Goal: Task Accomplishment & Management: Complete application form

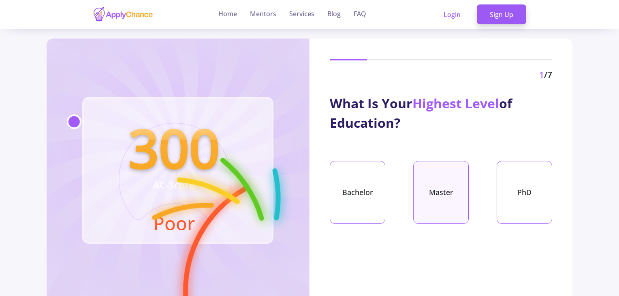
click at [450, 195] on div "Master" at bounding box center [440, 192] width 55 height 63
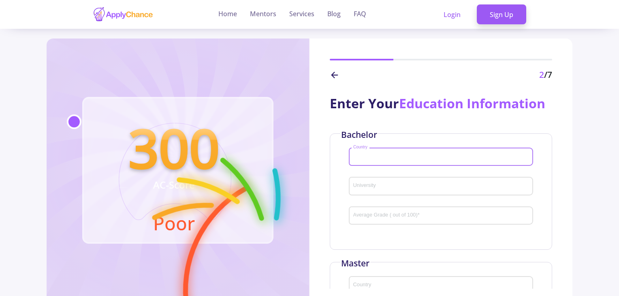
click at [386, 157] on input "Country" at bounding box center [442, 156] width 179 height 7
type input "[GEOGRAPHIC_DATA]"
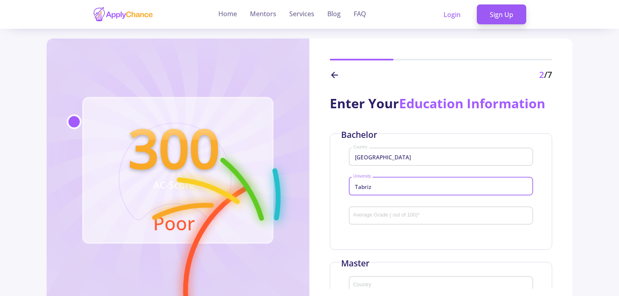
type input "Tabriz"
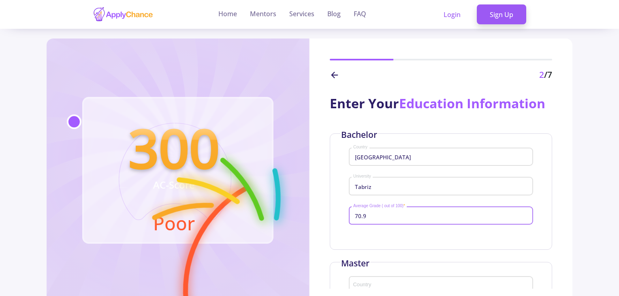
type input "70.9"
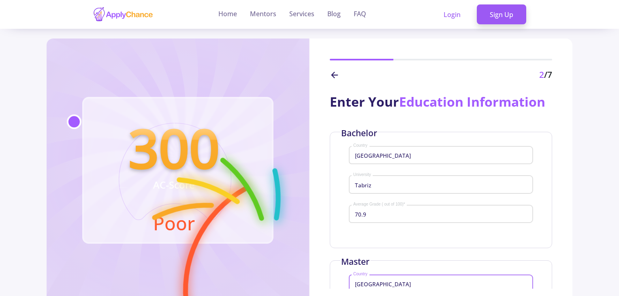
type input "[GEOGRAPHIC_DATA]"
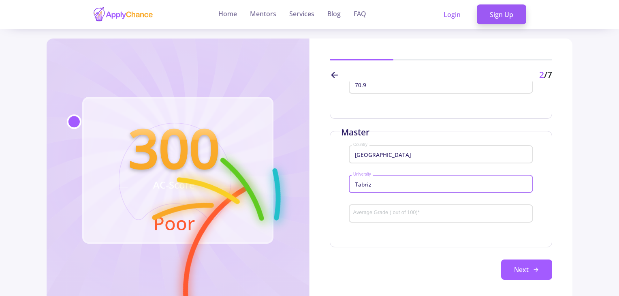
type input "Tabriz"
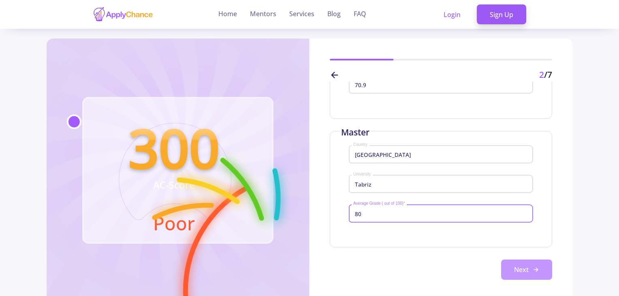
type input "80"
click at [510, 268] on button "Next" at bounding box center [526, 269] width 51 height 20
click at [521, 270] on button "Next" at bounding box center [526, 269] width 51 height 20
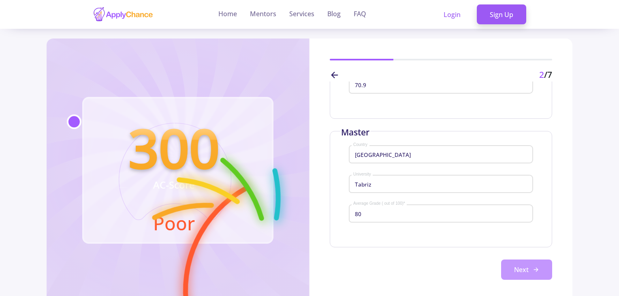
click at [521, 270] on button "Next" at bounding box center [526, 269] width 51 height 20
click at [537, 270] on button "Next" at bounding box center [526, 269] width 51 height 20
drag, startPoint x: 517, startPoint y: 270, endPoint x: 523, endPoint y: 270, distance: 5.7
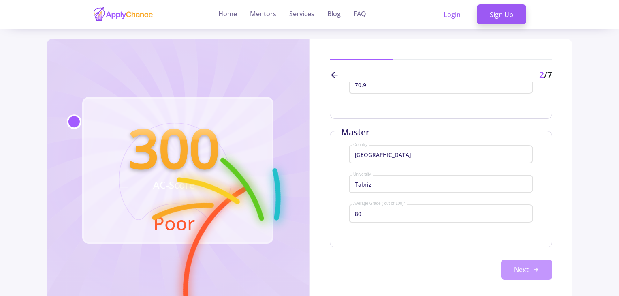
click at [518, 270] on button "Next" at bounding box center [526, 269] width 51 height 20
drag, startPoint x: 562, startPoint y: 270, endPoint x: 552, endPoint y: 270, distance: 9.7
click at [557, 270] on div "Enter Your Education Information Bachelor [GEOGRAPHIC_DATA] Country [GEOGRAPHIC…" at bounding box center [440, 184] width 263 height 207
click at [505, 270] on button "Next" at bounding box center [526, 269] width 51 height 20
drag, startPoint x: 513, startPoint y: 271, endPoint x: 557, endPoint y: 264, distance: 44.4
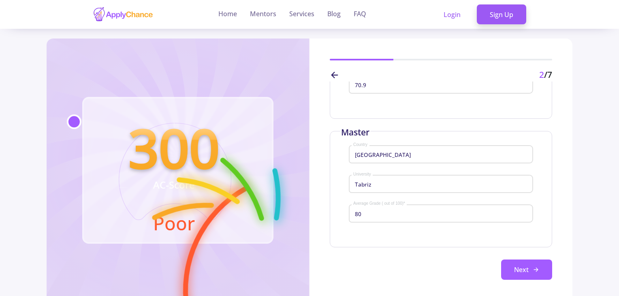
click at [517, 271] on button "Next" at bounding box center [526, 269] width 51 height 20
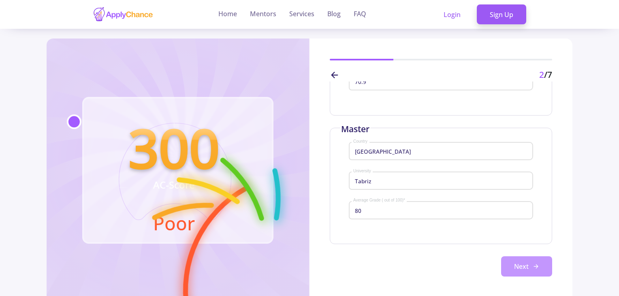
click at [532, 264] on icon at bounding box center [535, 266] width 6 height 6
click at [230, 15] on link "Home" at bounding box center [227, 14] width 19 height 29
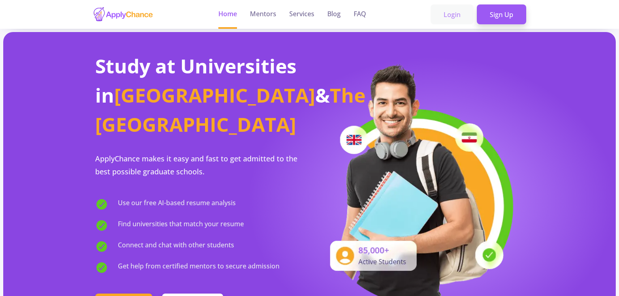
click at [455, 13] on link "Login" at bounding box center [451, 14] width 43 height 20
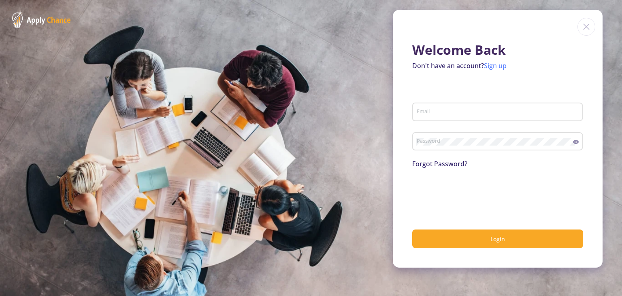
click at [498, 67] on link "Sign up" at bounding box center [495, 65] width 23 height 9
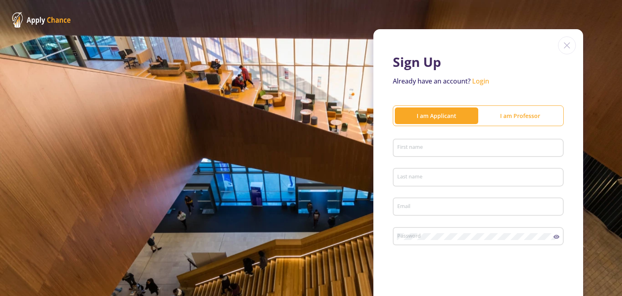
click at [430, 149] on input "First name" at bounding box center [479, 148] width 165 height 7
type input "Alireza"
type input "[PERSON_NAME]"
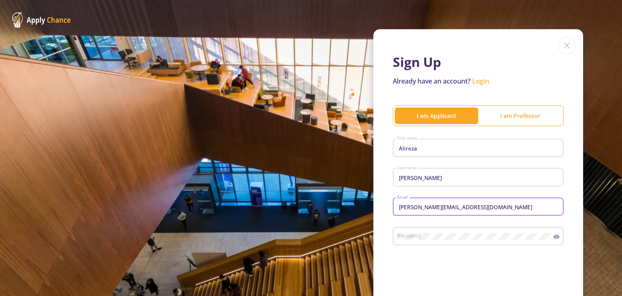
type input "[PERSON_NAME][EMAIL_ADDRESS][DOMAIN_NAME]"
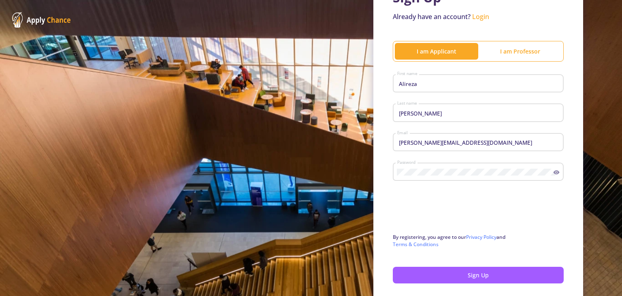
scroll to position [101, 0]
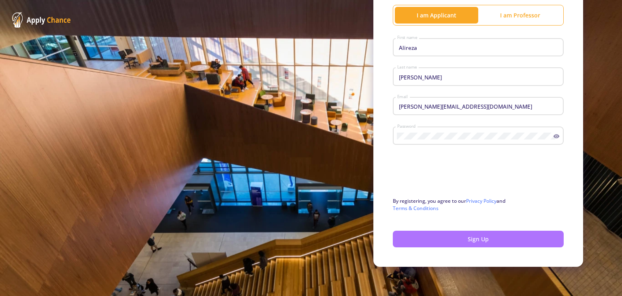
click at [479, 241] on button "Sign Up" at bounding box center [478, 238] width 171 height 17
click at [477, 239] on button "Sign Up" at bounding box center [478, 238] width 171 height 17
click at [473, 238] on button "Sign Up" at bounding box center [478, 238] width 171 height 17
